Goal: Task Accomplishment & Management: Use online tool/utility

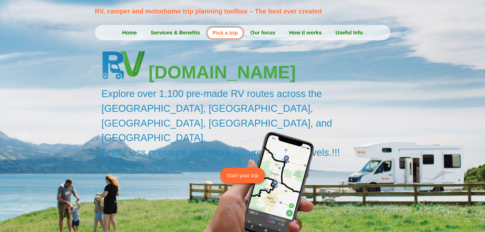
click at [311, 30] on link "How it works" at bounding box center [305, 32] width 46 height 13
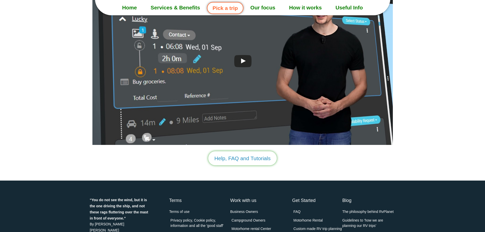
scroll to position [1340, 0]
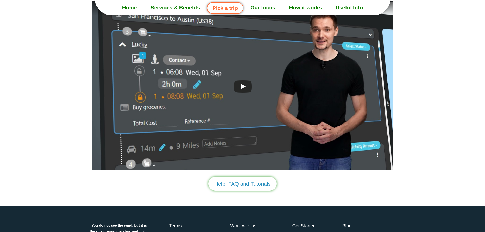
click at [254, 185] on span "Help, FAQ and Tutorials" at bounding box center [242, 184] width 56 height 8
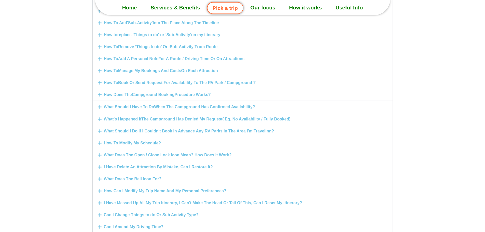
scroll to position [636, 0]
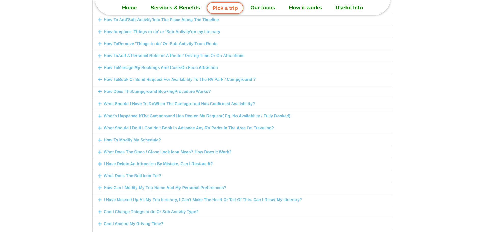
click at [98, 142] on icon at bounding box center [100, 140] width 4 height 4
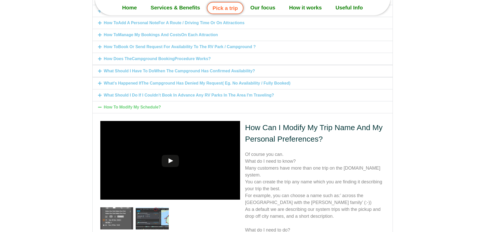
scroll to position [335, 0]
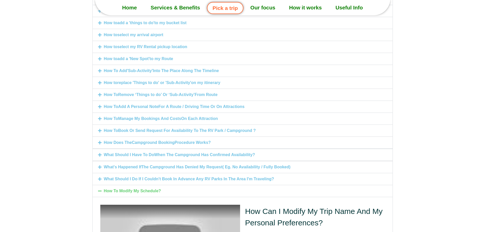
click at [225, 6] on link "Pick a trip" at bounding box center [225, 8] width 36 height 12
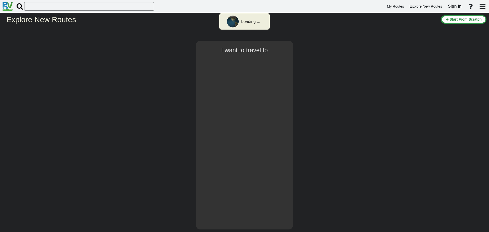
select select "number:2"
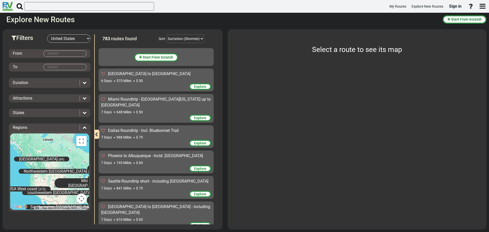
click at [71, 52] on body "My Routes Explore New Routes Sign in ×" at bounding box center [244, 116] width 489 height 232
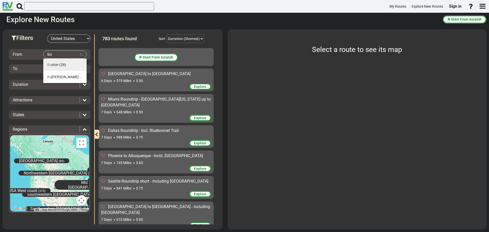
click at [53, 63] on span "Bo ston" at bounding box center [52, 65] width 11 height 4
type input "Boston"
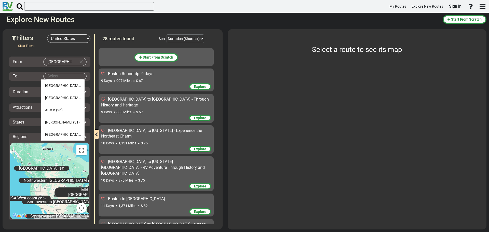
click at [58, 75] on body "My Routes Explore New Routes Sign in ×" at bounding box center [244, 116] width 489 height 232
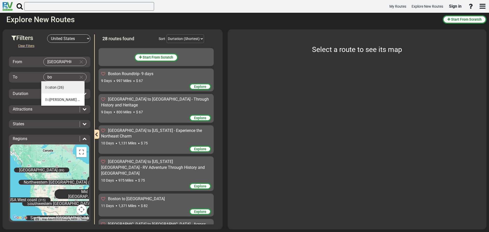
click at [49, 88] on span "Bo" at bounding box center [47, 87] width 4 height 4
type input "Boston"
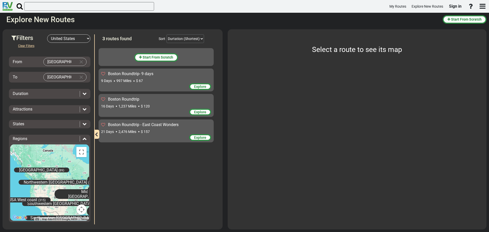
click at [131, 75] on span "Boston Roundtrip- 9 days" at bounding box center [130, 73] width 45 height 5
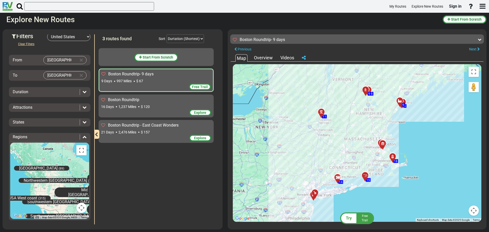
scroll to position [2, 0]
click at [133, 99] on span "Boston Roundtrip" at bounding box center [123, 99] width 31 height 5
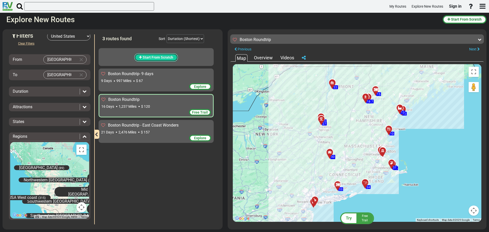
click at [151, 58] on span "Start From Scratch" at bounding box center [158, 57] width 31 height 4
